Goal: Task Accomplishment & Management: Use online tool/utility

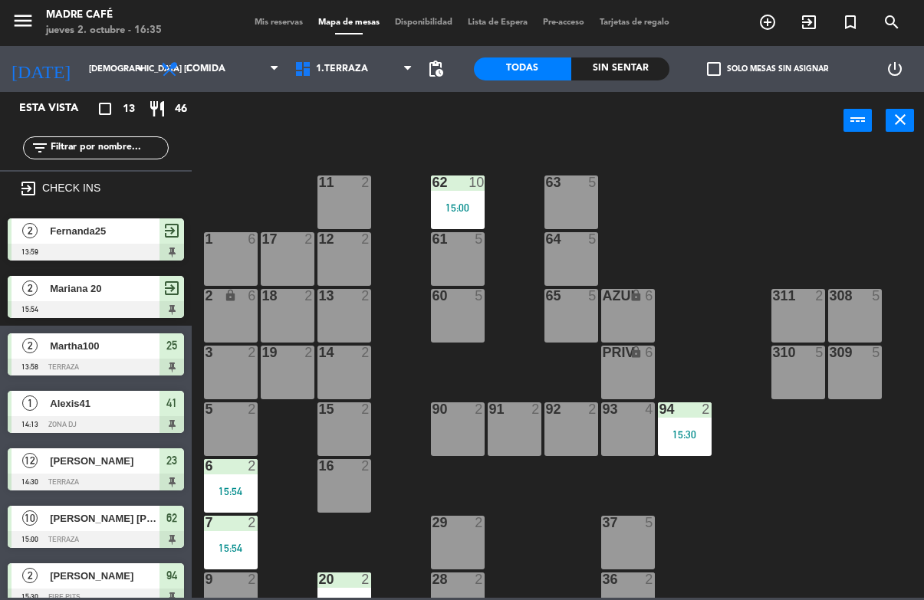
click at [88, 72] on input "[DEMOGRAPHIC_DATA] [DATE]" at bounding box center [138, 69] width 115 height 25
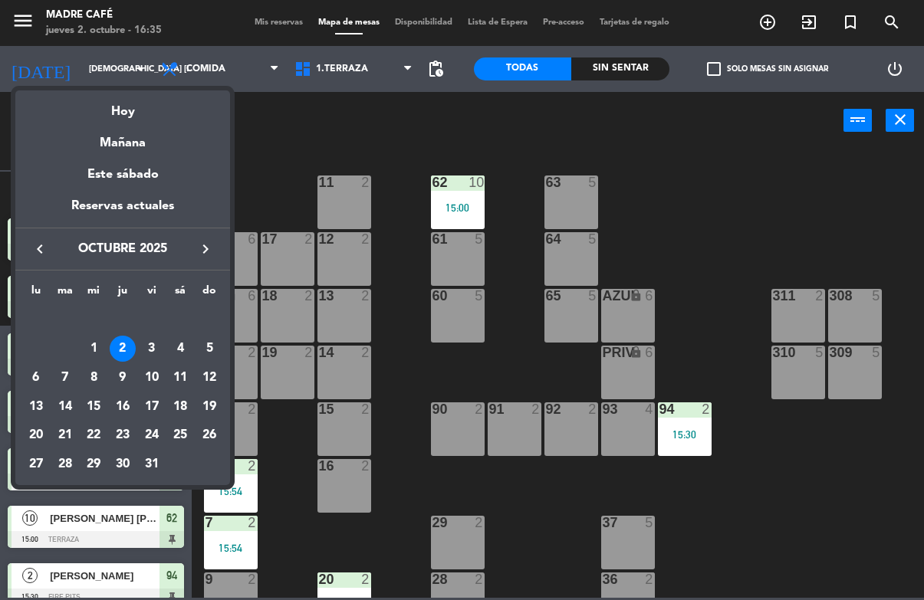
click at [162, 347] on div "3" at bounding box center [152, 349] width 26 height 26
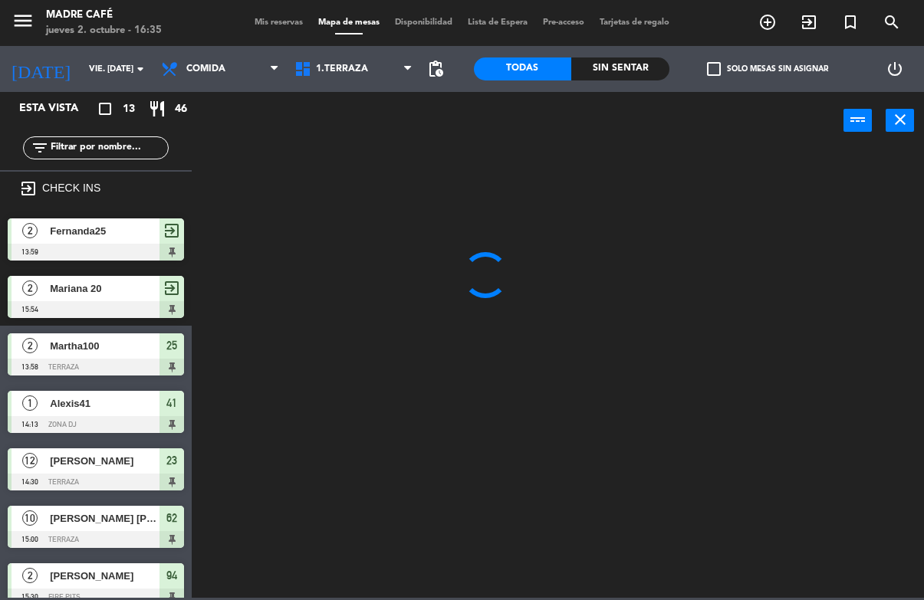
click at [105, 66] on input "vie. 3 oct." at bounding box center [138, 69] width 115 height 25
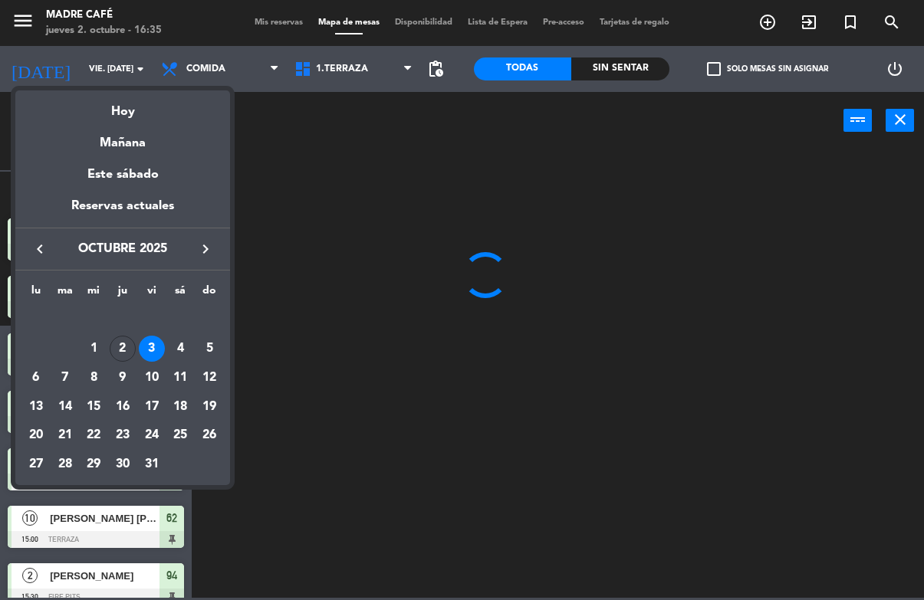
click at [214, 68] on div at bounding box center [462, 300] width 924 height 600
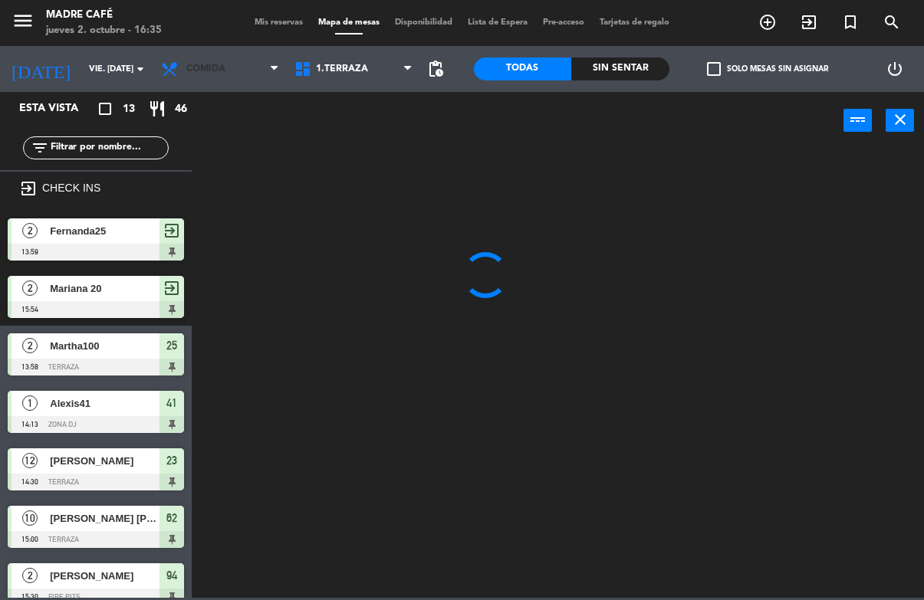
click at [232, 67] on span "Comida" at bounding box center [219, 69] width 133 height 34
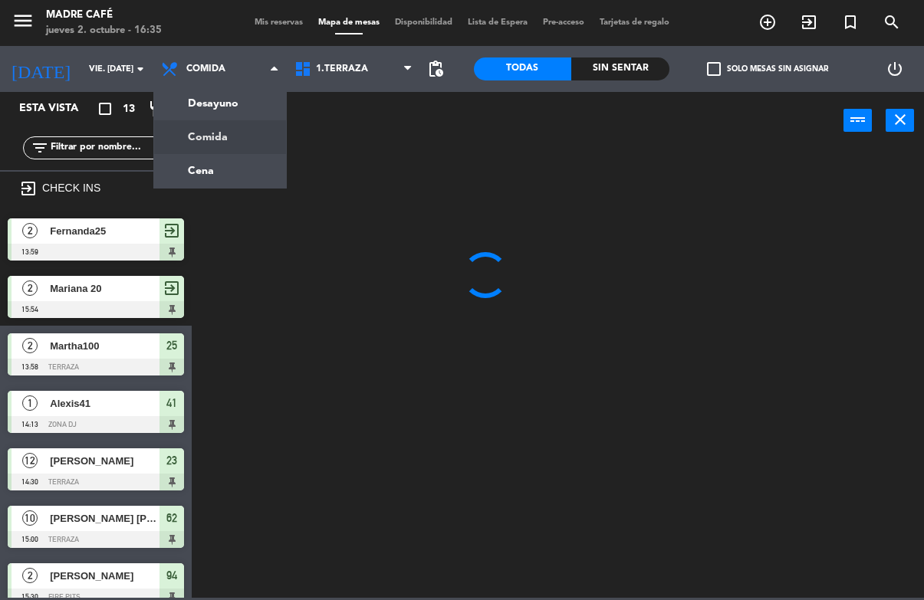
click at [202, 106] on ng-component "menu Madre Café jueves 2. octubre - 16:35 Mis reservas Mapa de mesas Disponibil…" at bounding box center [462, 299] width 924 height 598
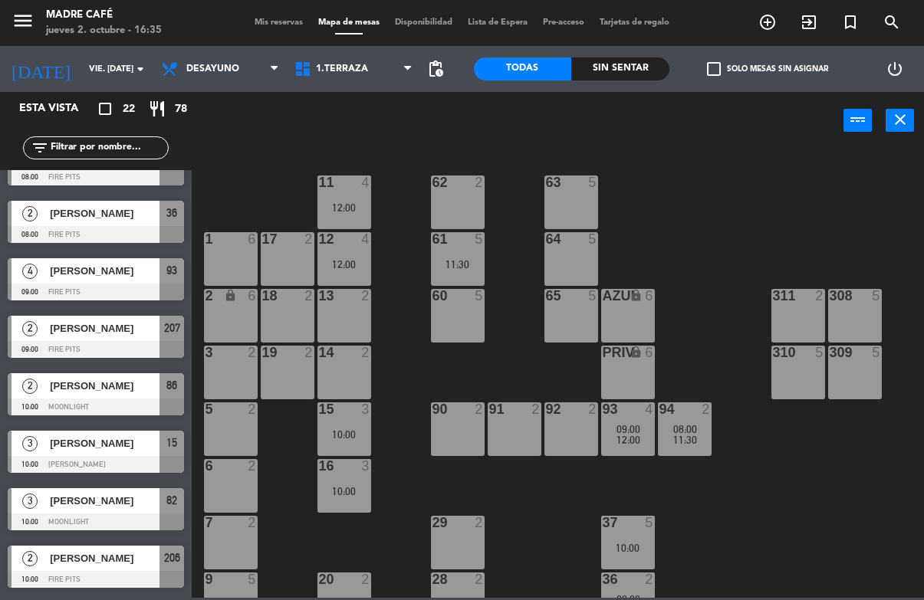
scroll to position [150, 0]
click at [91, 445] on span "Berenice Portillo" at bounding box center [105, 443] width 110 height 16
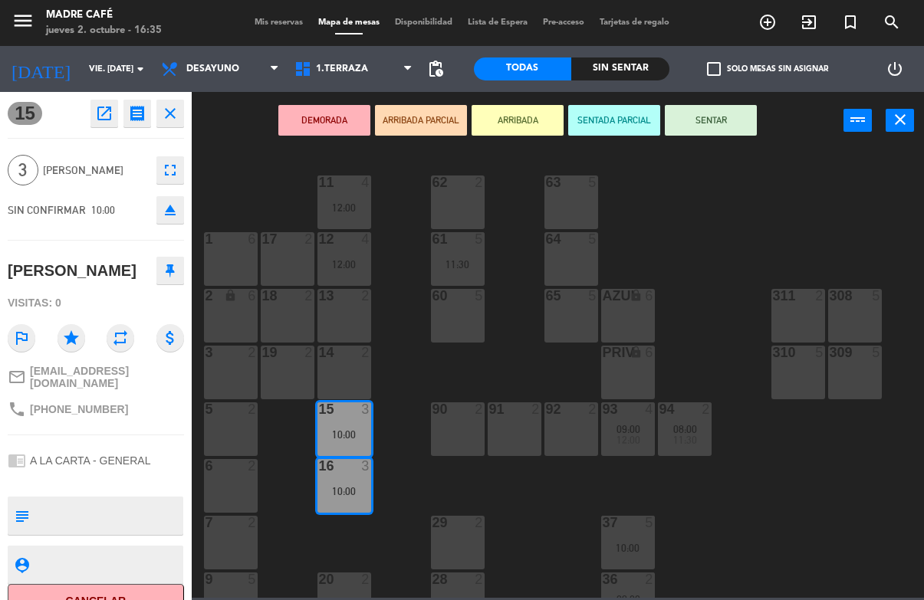
click at [117, 592] on button "Cancelar" at bounding box center [96, 601] width 176 height 35
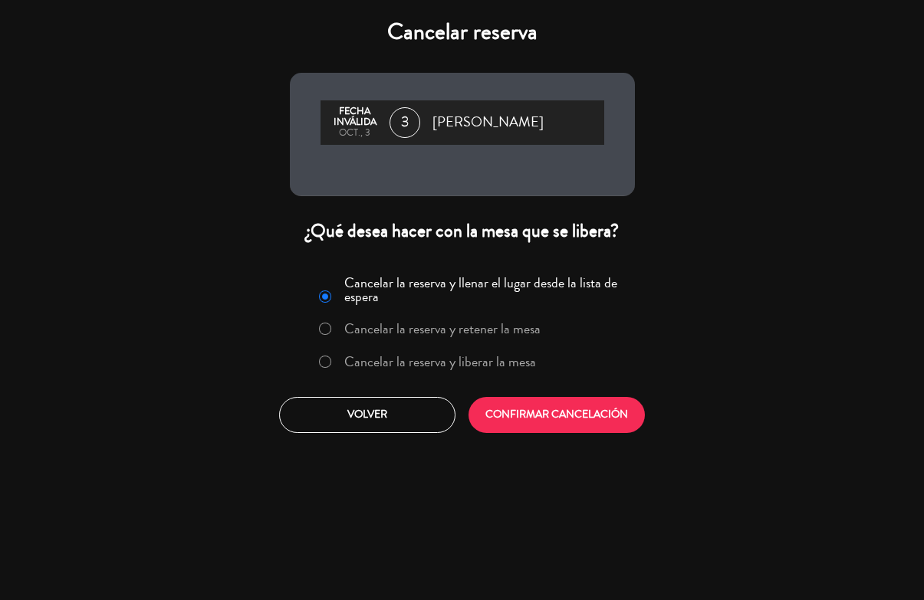
click at [337, 366] on label "Cancelar la reserva y liberar la mesa" at bounding box center [427, 363] width 233 height 28
click at [526, 402] on button "CONFIRMAR CANCELACIÓN" at bounding box center [556, 415] width 176 height 36
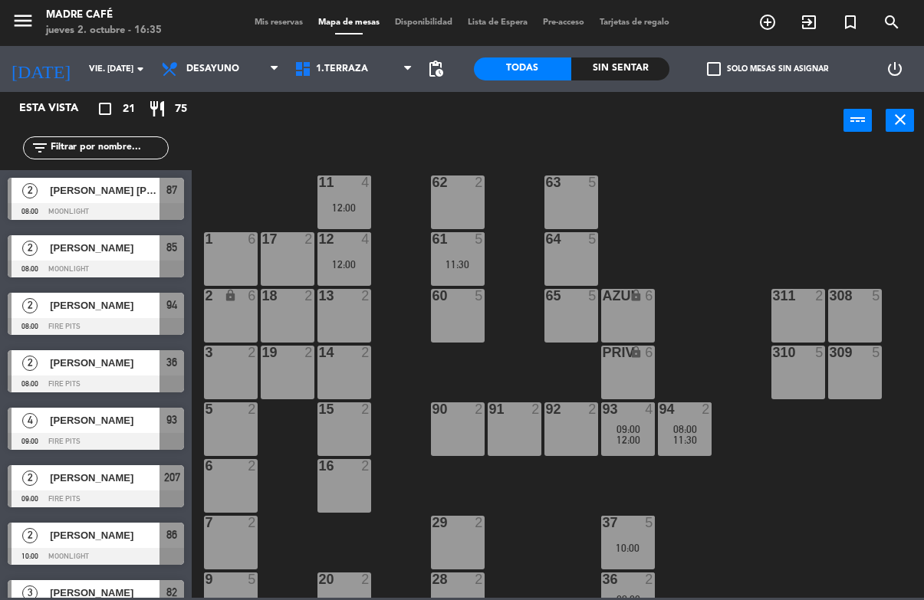
scroll to position [0, 0]
click at [89, 61] on input "vie. 3 oct." at bounding box center [138, 69] width 115 height 25
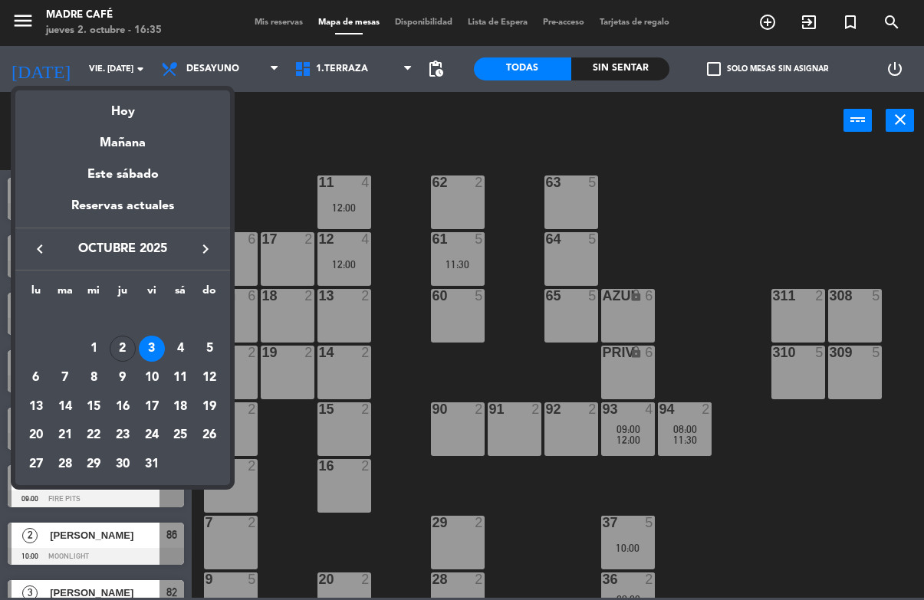
click at [179, 350] on div "4" at bounding box center [180, 349] width 26 height 26
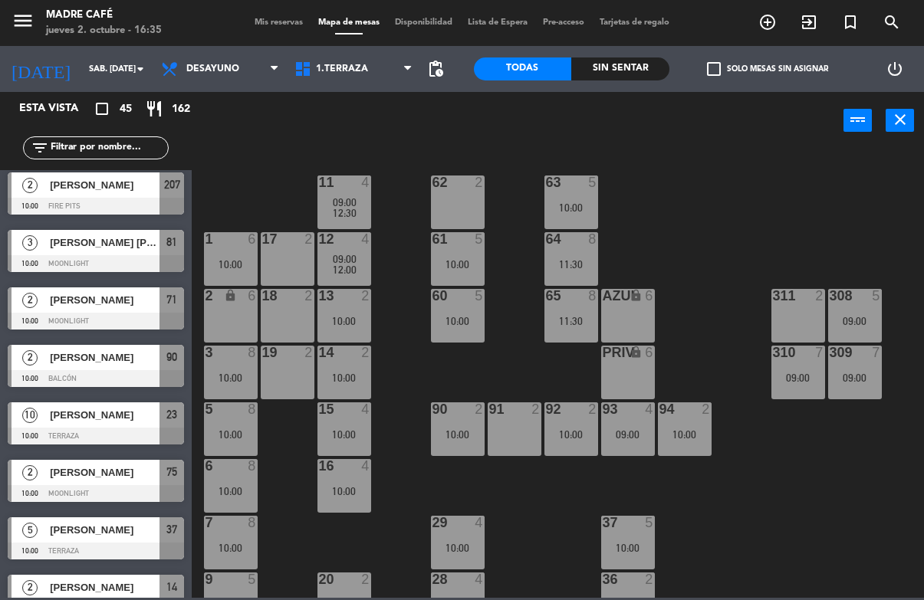
scroll to position [466, 0]
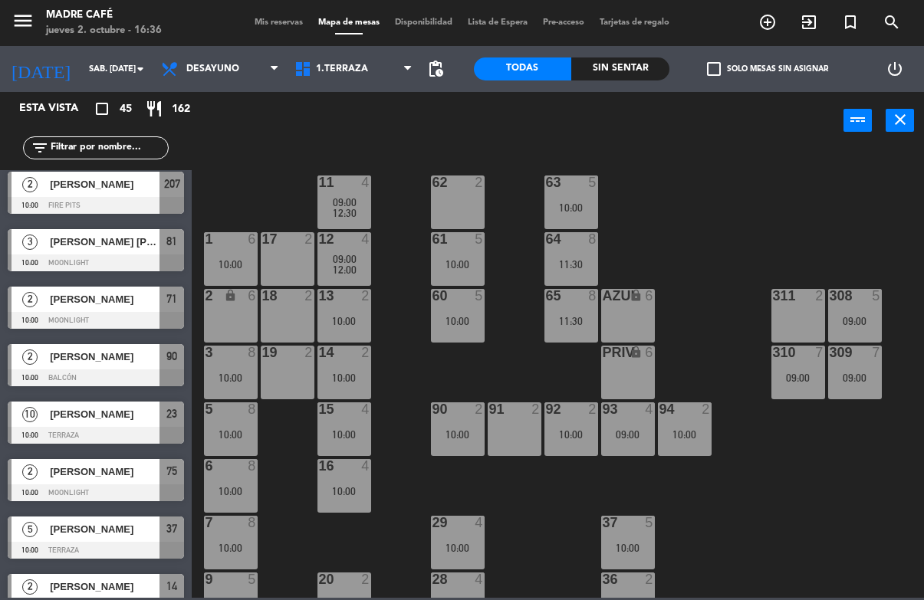
click at [248, 58] on span "Desayuno" at bounding box center [219, 69] width 133 height 34
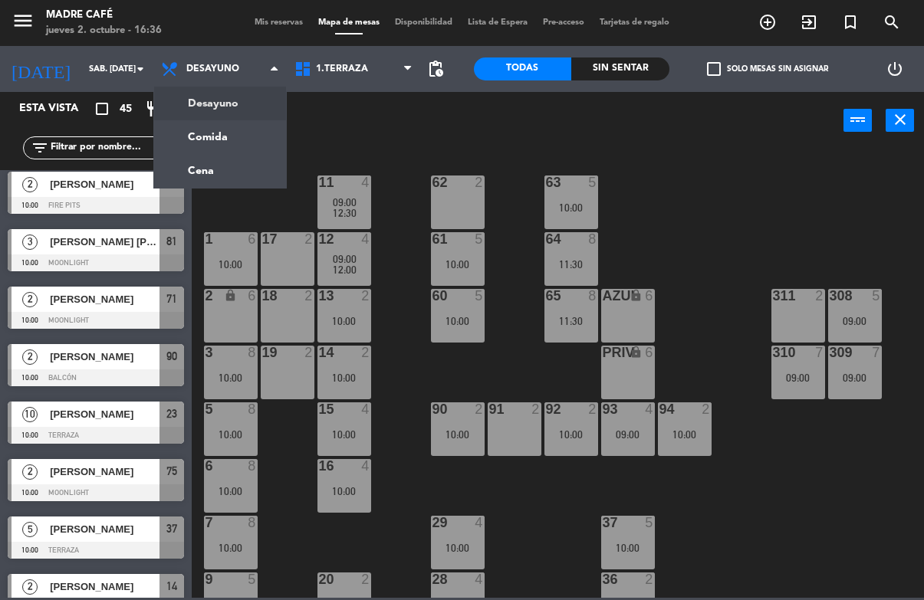
click at [94, 70] on input "sáb. 4 oct." at bounding box center [138, 69] width 115 height 25
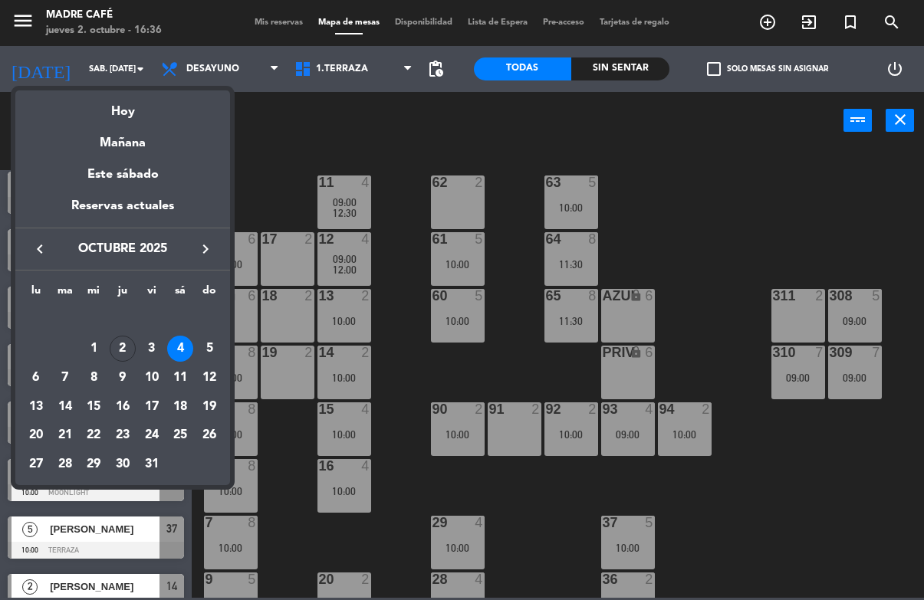
click at [133, 346] on div "2" at bounding box center [123, 349] width 26 height 26
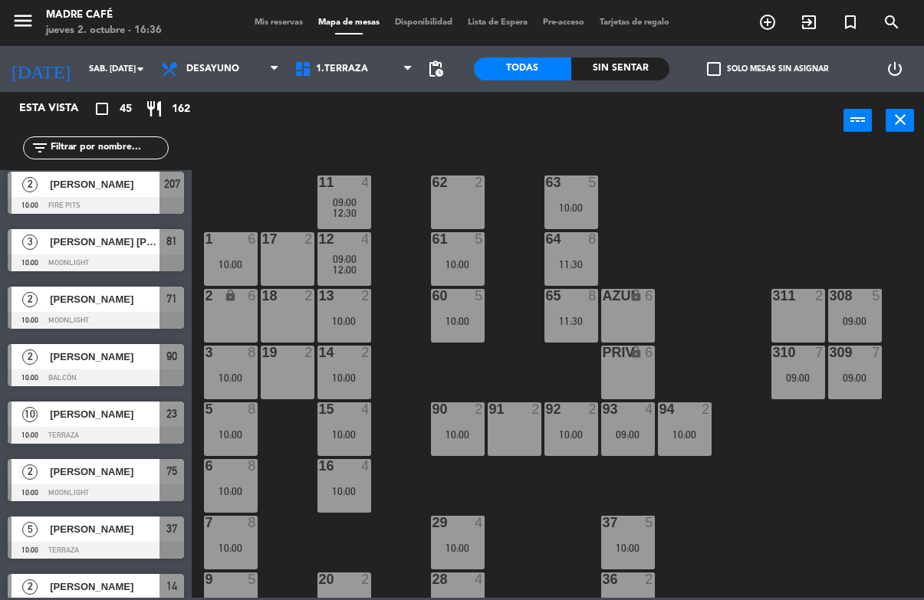
type input "[DEMOGRAPHIC_DATA] [DATE]"
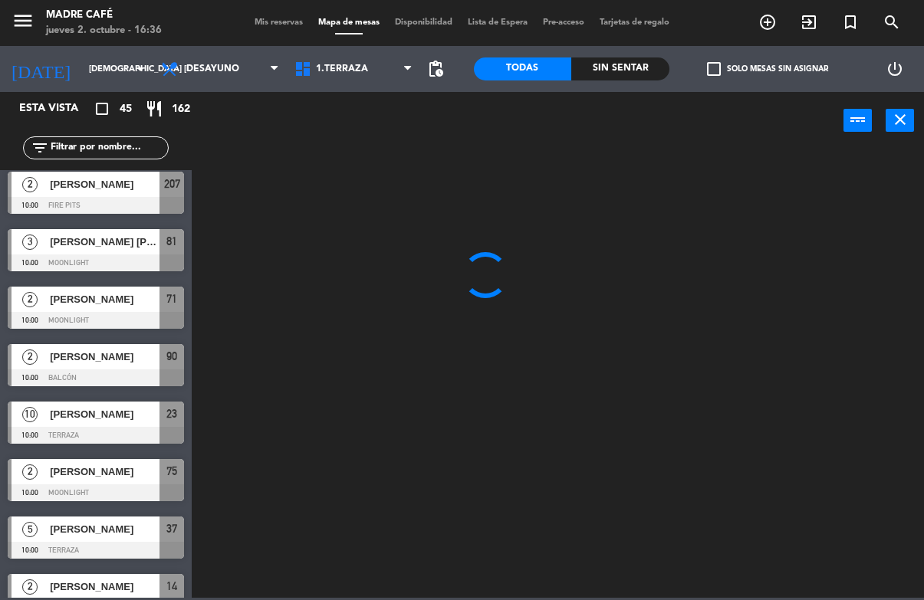
scroll to position [0, 0]
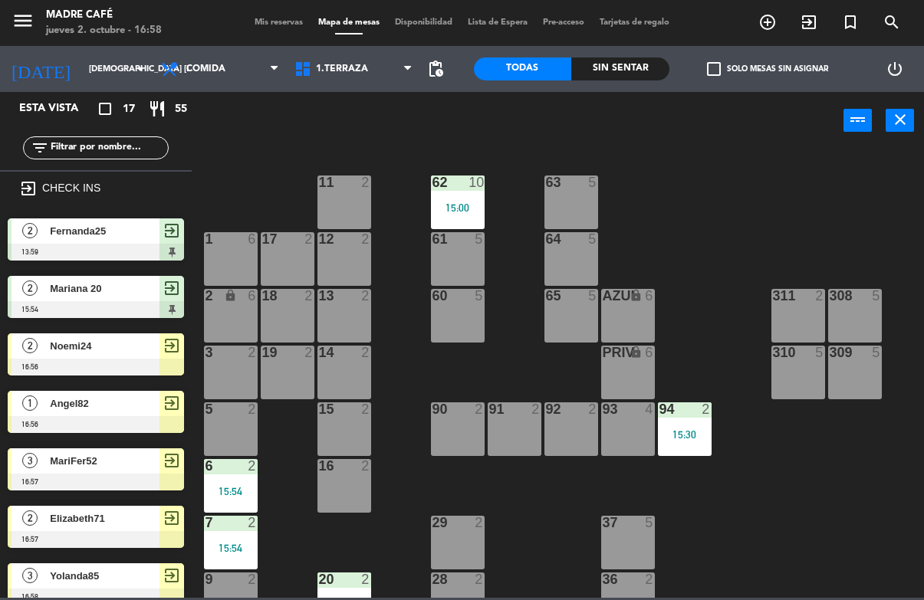
click at [801, 14] on icon "exit_to_app" at bounding box center [809, 22] width 18 height 18
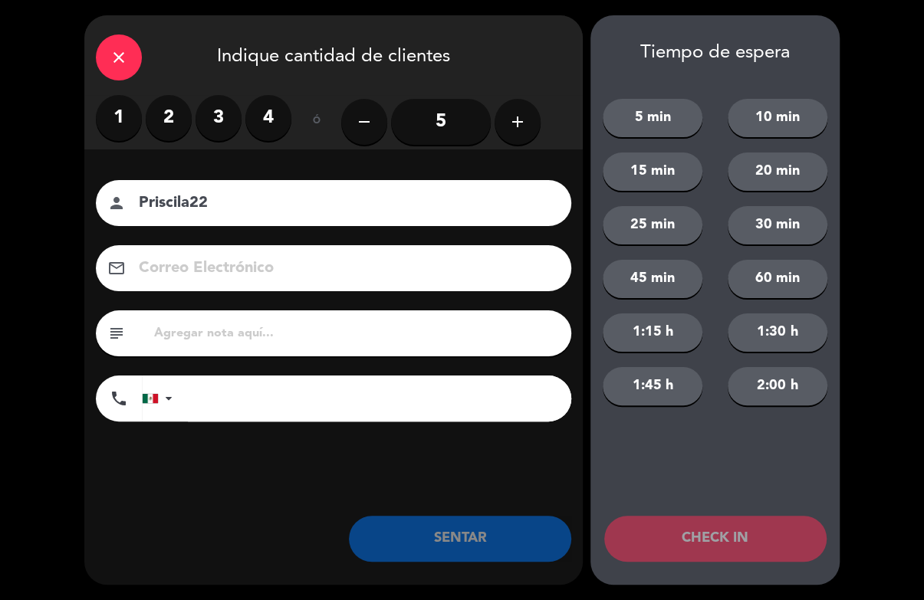
type input "Priscila22"
click at [179, 112] on label "2" at bounding box center [169, 118] width 46 height 46
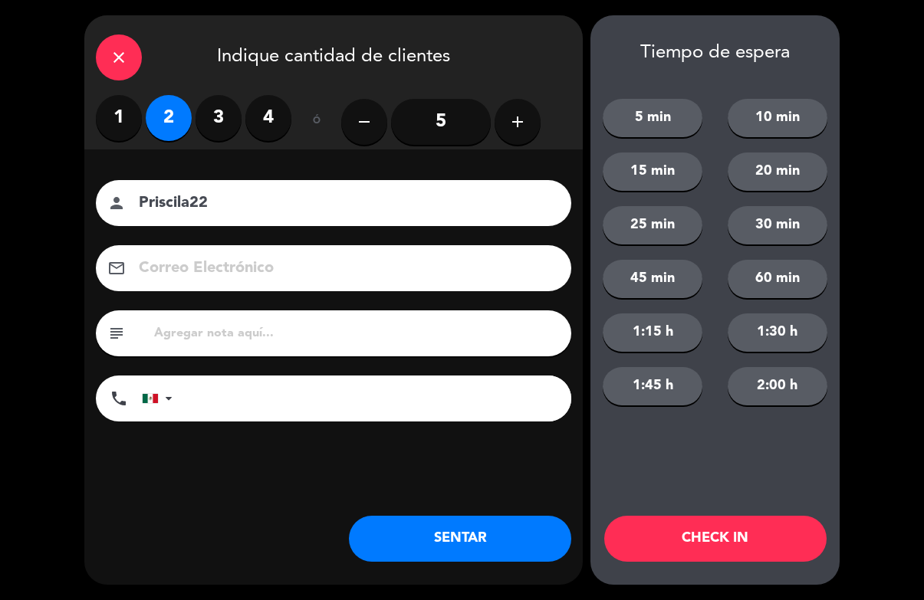
click at [224, 107] on label "3" at bounding box center [219, 118] width 46 height 46
click at [715, 534] on button "CHECK IN" at bounding box center [715, 539] width 222 height 46
